Goal: Task Accomplishment & Management: Manage account settings

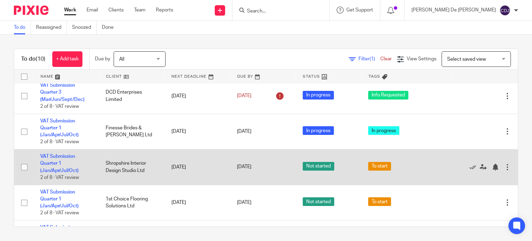
scroll to position [139, 0]
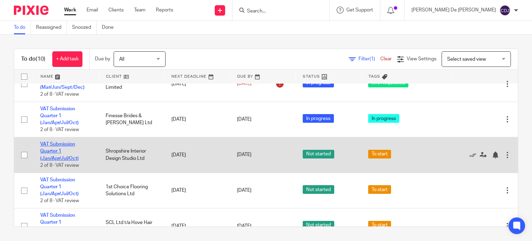
click at [53, 158] on link "VAT Submission Quarter 1 (Jan/Apr/Jul/Oct)" at bounding box center [59, 151] width 38 height 19
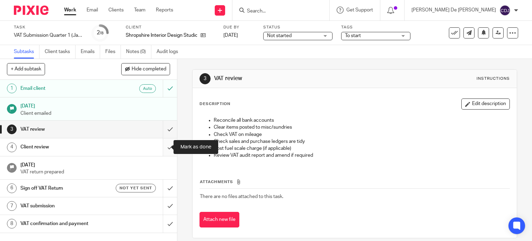
click at [159, 146] on input "submit" at bounding box center [88, 146] width 177 height 17
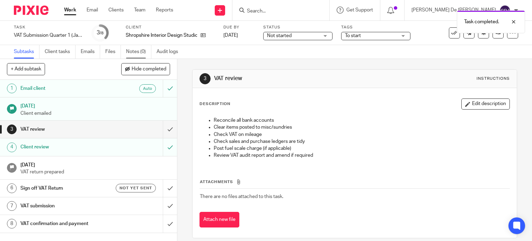
click at [142, 50] on link "Notes (0)" at bounding box center [138, 52] width 25 height 14
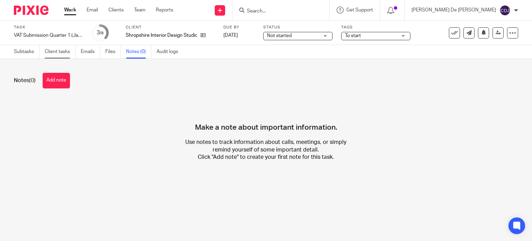
click at [55, 50] on link "Client tasks" at bounding box center [60, 52] width 31 height 14
click at [28, 49] on link "Subtasks" at bounding box center [27, 52] width 26 height 14
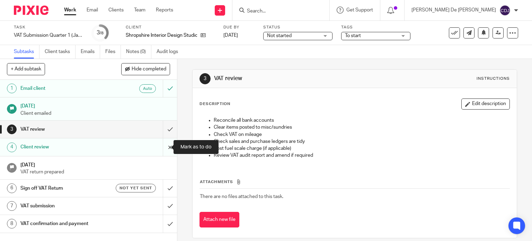
click at [166, 147] on input "submit" at bounding box center [88, 146] width 177 height 17
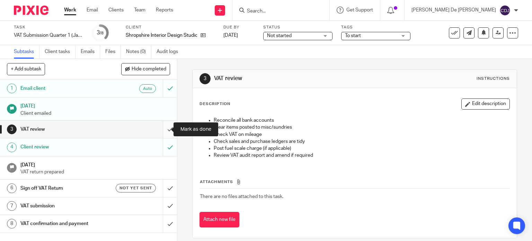
click at [163, 129] on input "submit" at bounding box center [88, 129] width 177 height 17
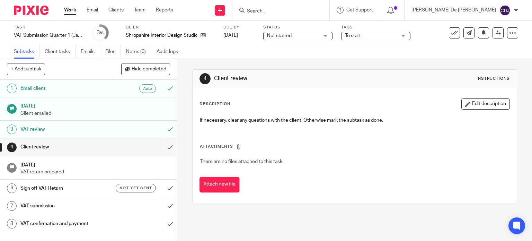
click at [106, 121] on link "3 VAT review" at bounding box center [81, 129] width 163 height 17
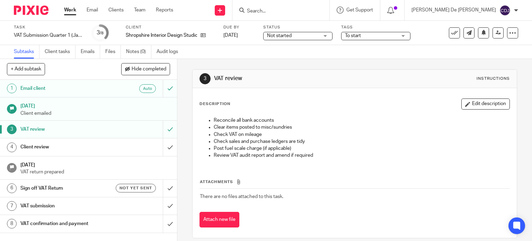
click at [392, 36] on span "To start" at bounding box center [371, 35] width 52 height 7
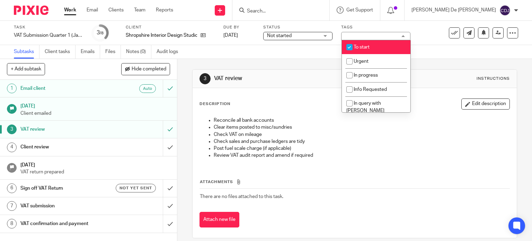
click at [384, 45] on li "To start" at bounding box center [376, 47] width 69 height 14
checkbox input "false"
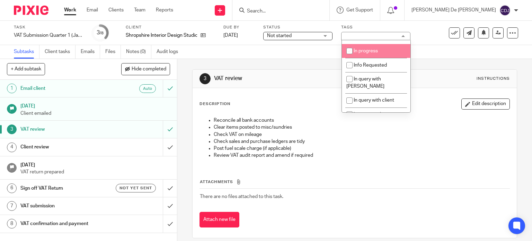
scroll to position [35, 0]
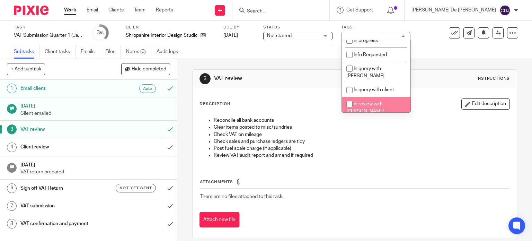
click at [385, 102] on span "In review with [PERSON_NAME]" at bounding box center [365, 108] width 38 height 12
checkbox input "true"
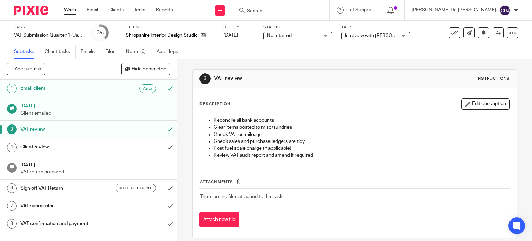
click at [441, 61] on div "3 VAT review Instructions Description Edit description Reconcile all bank accou…" at bounding box center [354, 154] width 325 height 190
click at [316, 35] on span "Not started" at bounding box center [293, 35] width 52 height 7
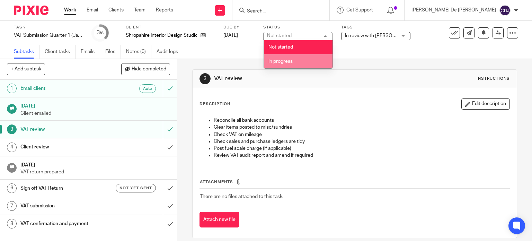
click at [313, 60] on li "In progress" at bounding box center [298, 61] width 69 height 14
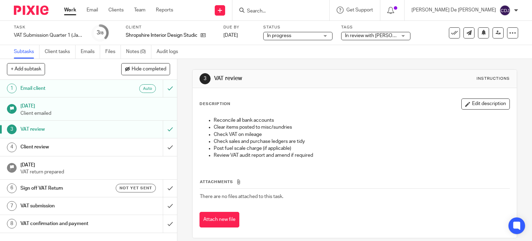
click at [447, 61] on div "3 VAT review Instructions Description Edit description Reconcile all bank accou…" at bounding box center [354, 154] width 325 height 190
click at [496, 34] on icon at bounding box center [498, 32] width 5 height 5
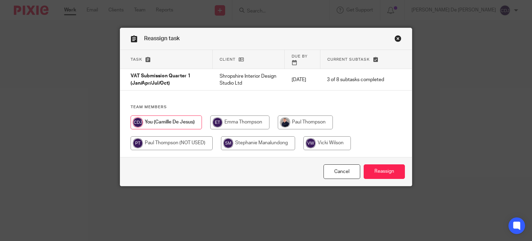
click at [309, 118] on input "radio" at bounding box center [305, 122] width 55 height 14
radio input "true"
click at [376, 172] on input "Reassign" at bounding box center [384, 171] width 41 height 15
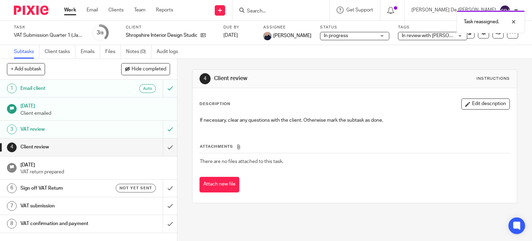
click at [75, 10] on link "Work" at bounding box center [70, 10] width 12 height 7
